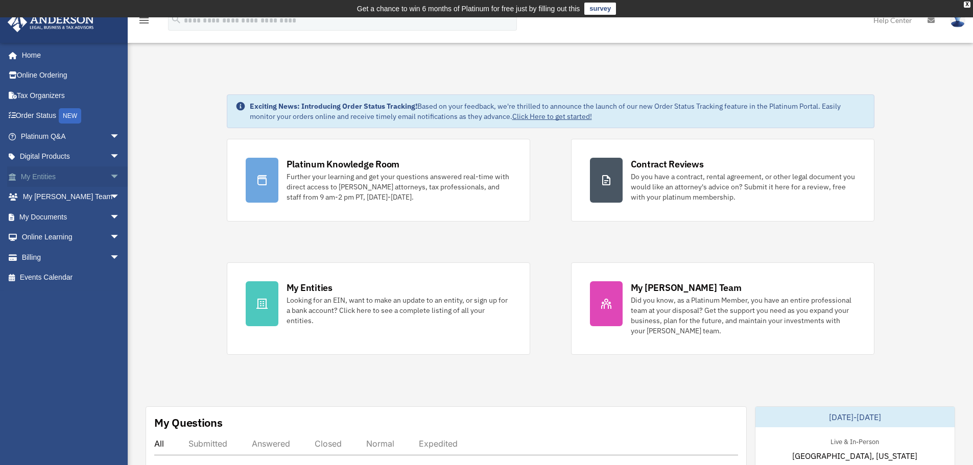
click at [110, 179] on span "arrow_drop_down" at bounding box center [120, 176] width 20 height 21
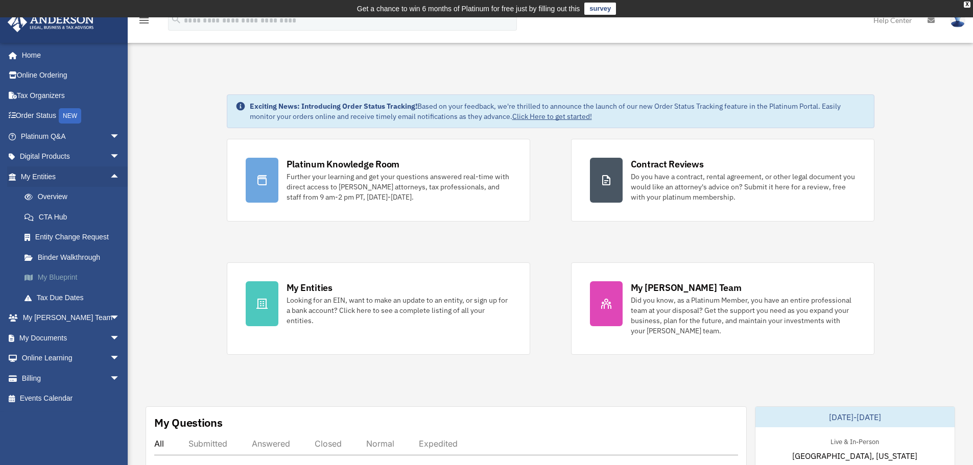
click at [67, 280] on link "My Blueprint" at bounding box center [74, 278] width 121 height 20
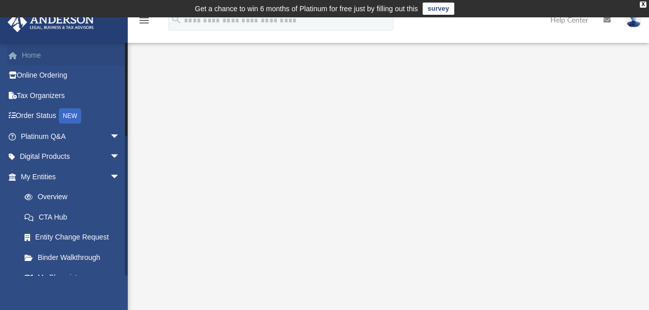
click at [46, 59] on link "Home" at bounding box center [71, 55] width 128 height 20
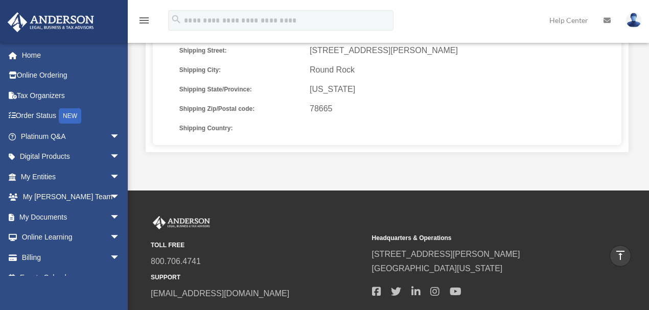
scroll to position [374, 0]
